Goal: Transaction & Acquisition: Download file/media

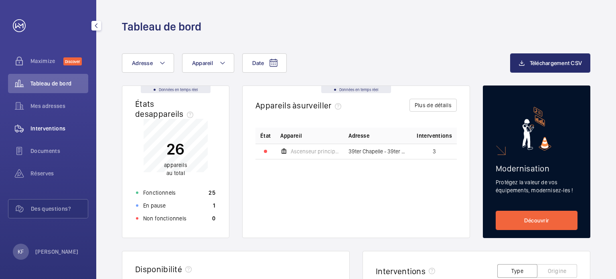
click at [54, 128] on span "Interventions" at bounding box center [59, 128] width 58 height 8
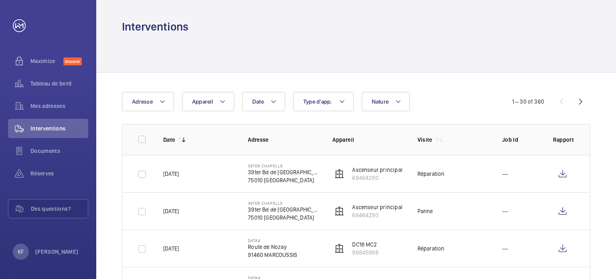
scroll to position [40, 0]
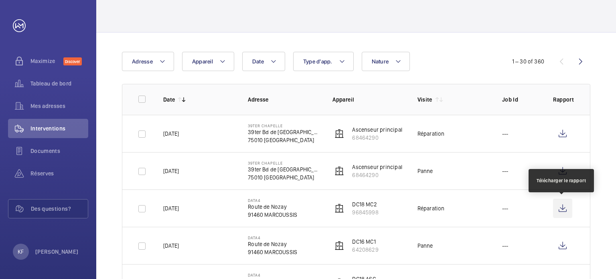
click at [560, 207] on wm-front-icon-button at bounding box center [562, 207] width 19 height 19
